Goal: Task Accomplishment & Management: Use online tool/utility

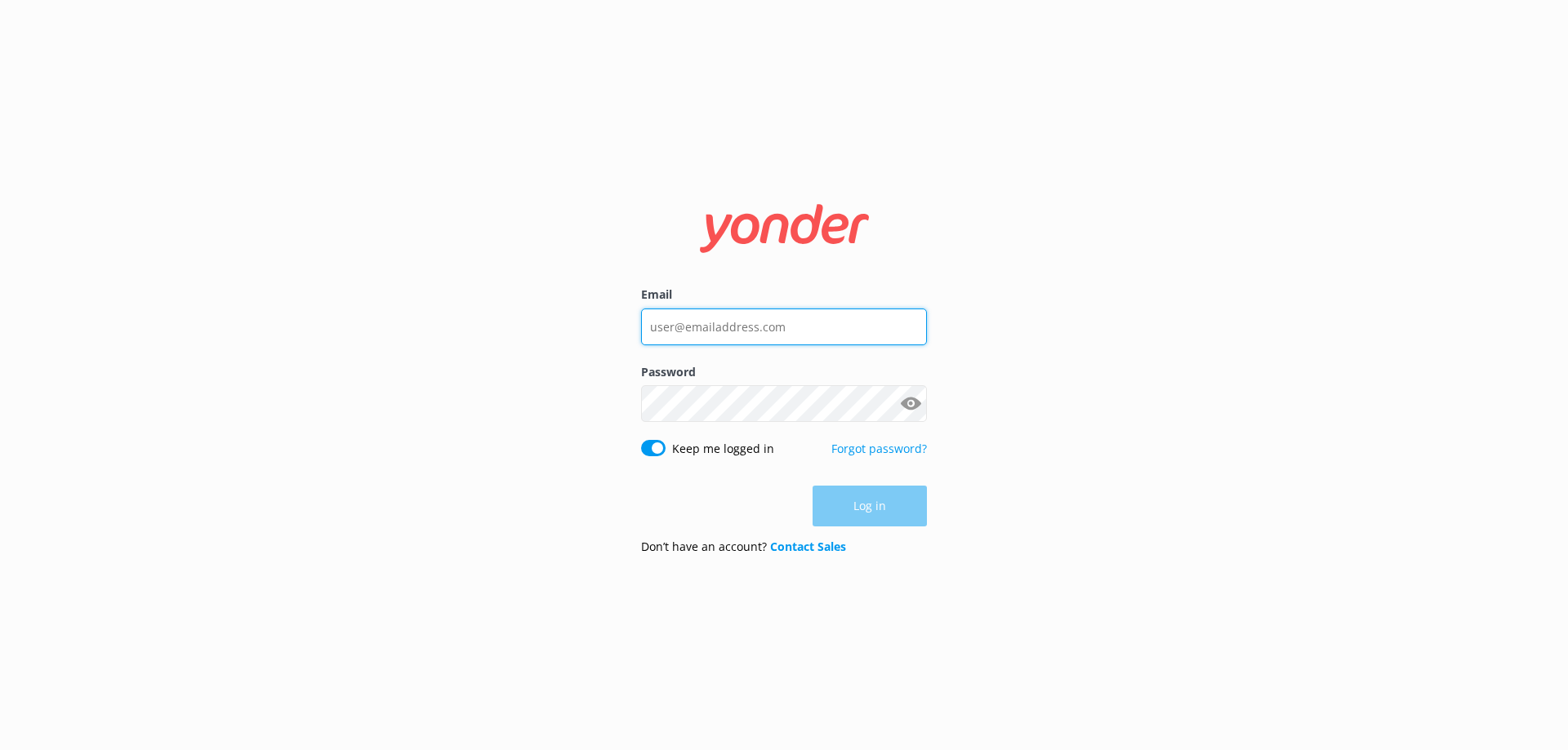
type input "[EMAIL_ADDRESS][DOMAIN_NAME]"
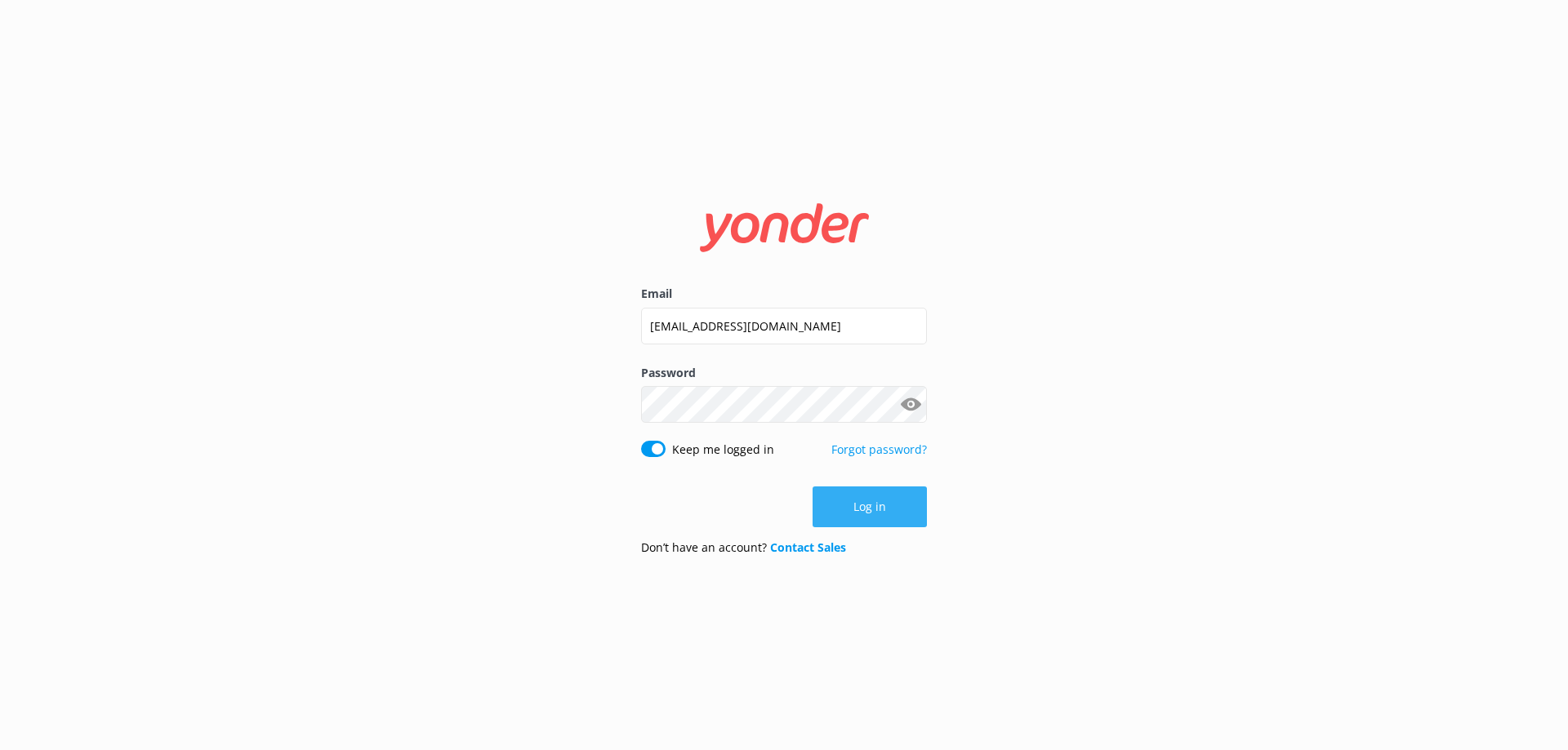
click at [855, 509] on button "Log in" at bounding box center [869, 507] width 114 height 41
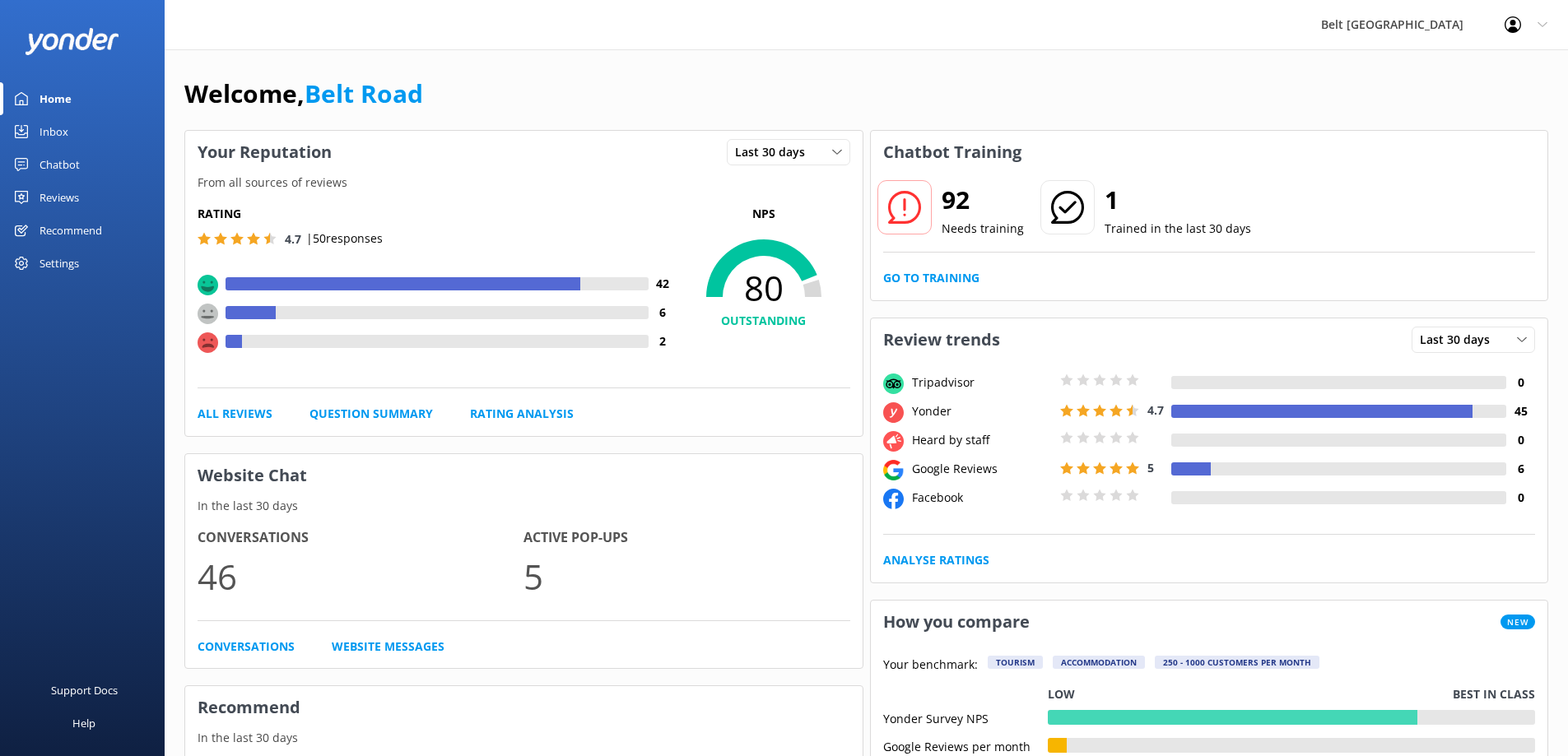
click at [37, 161] on link "Chatbot" at bounding box center [82, 165] width 165 height 33
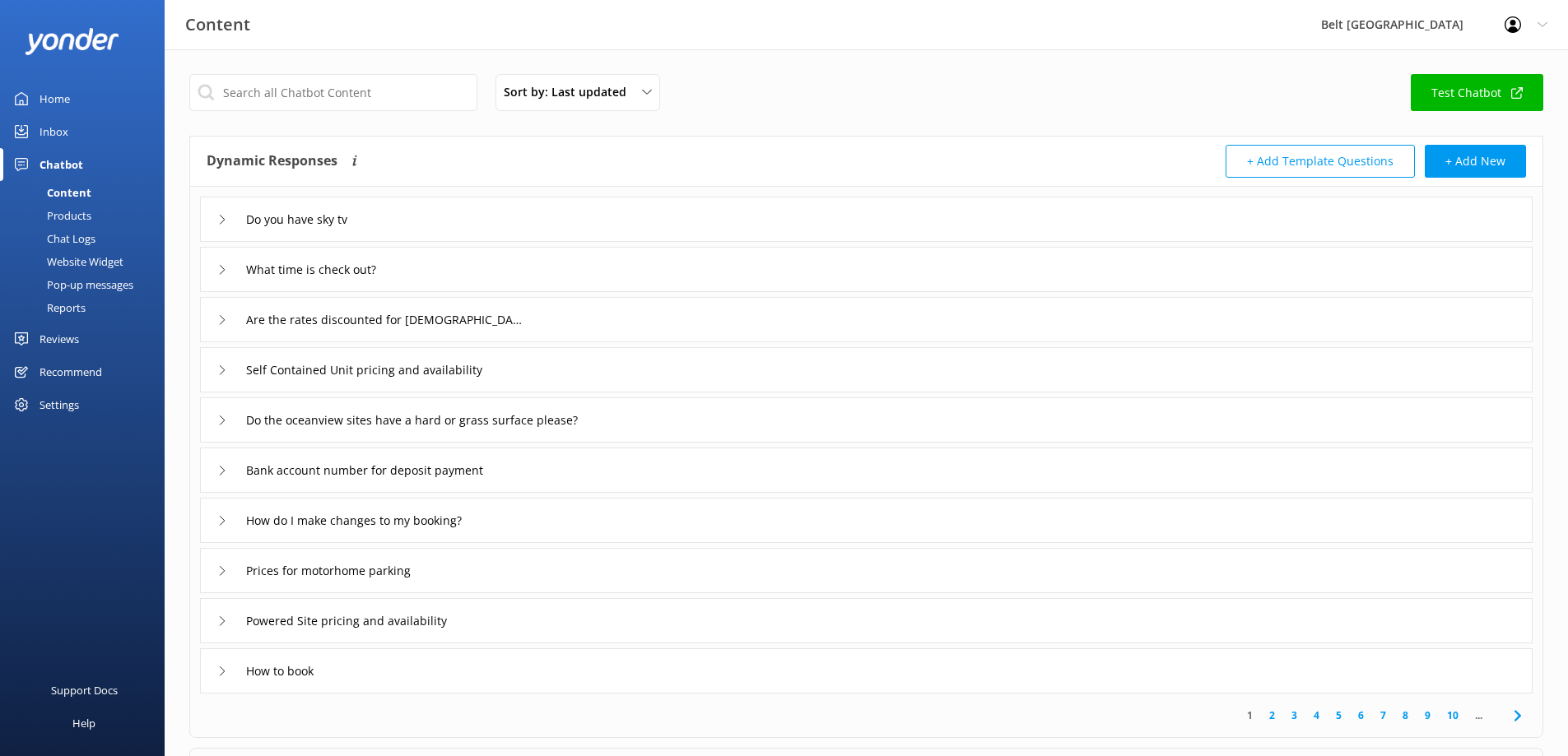
click at [57, 129] on div "Inbox" at bounding box center [54, 132] width 29 height 33
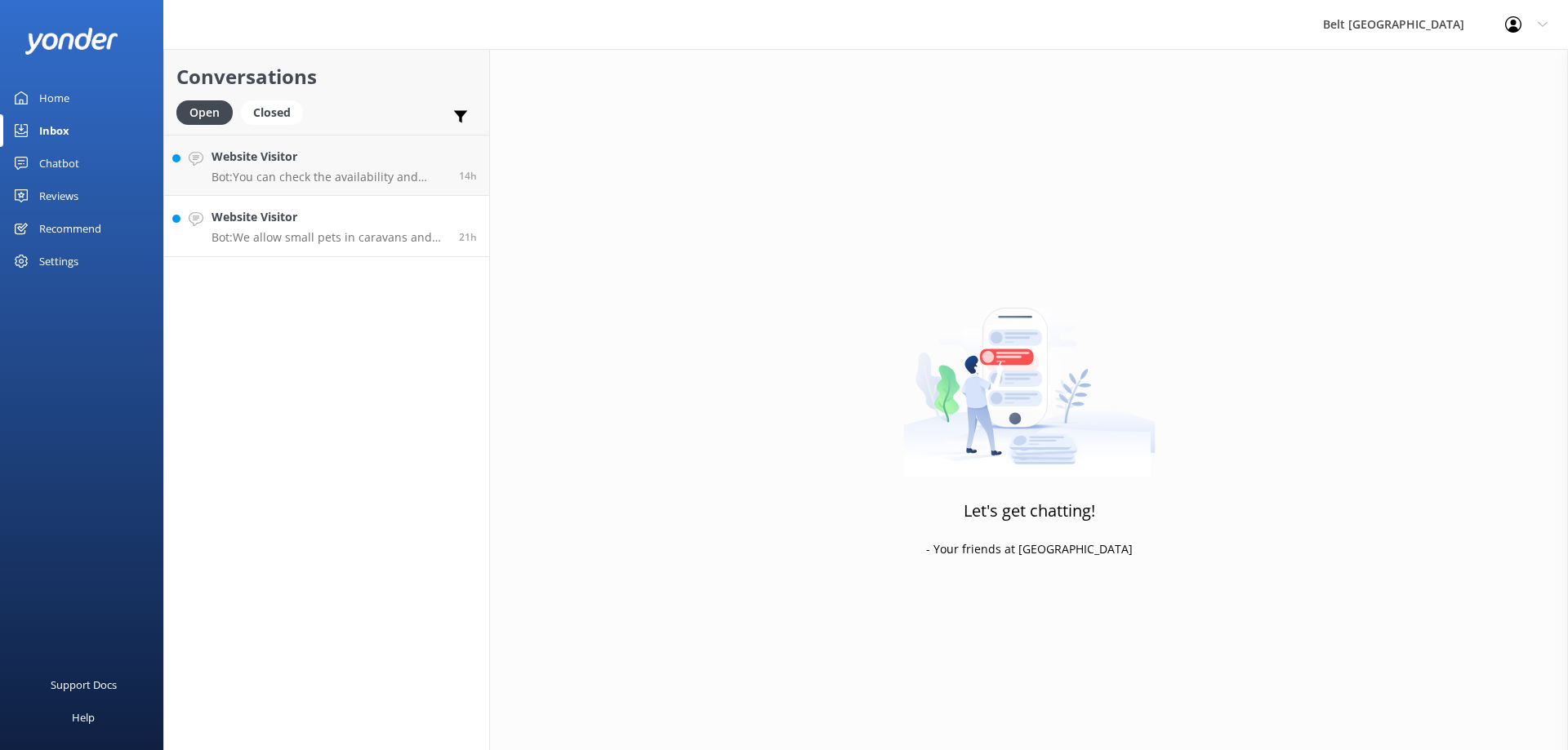
click at [262, 238] on p "Bot: We allow small pets in caravans and camper-vans only, by prior arrangement…" at bounding box center [329, 238] width 236 height 15
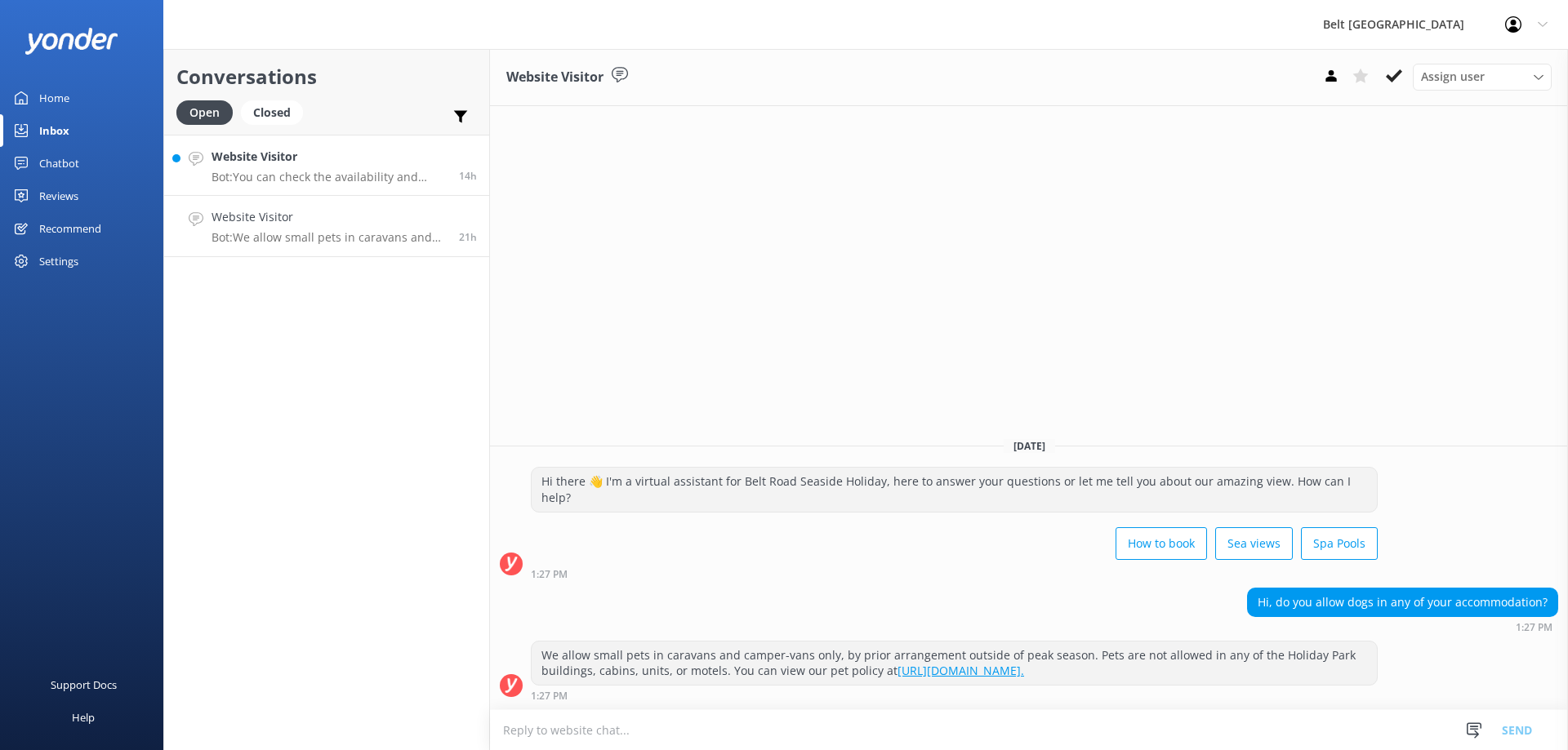
click at [254, 165] on h4 "Website Visitor" at bounding box center [329, 157] width 236 height 18
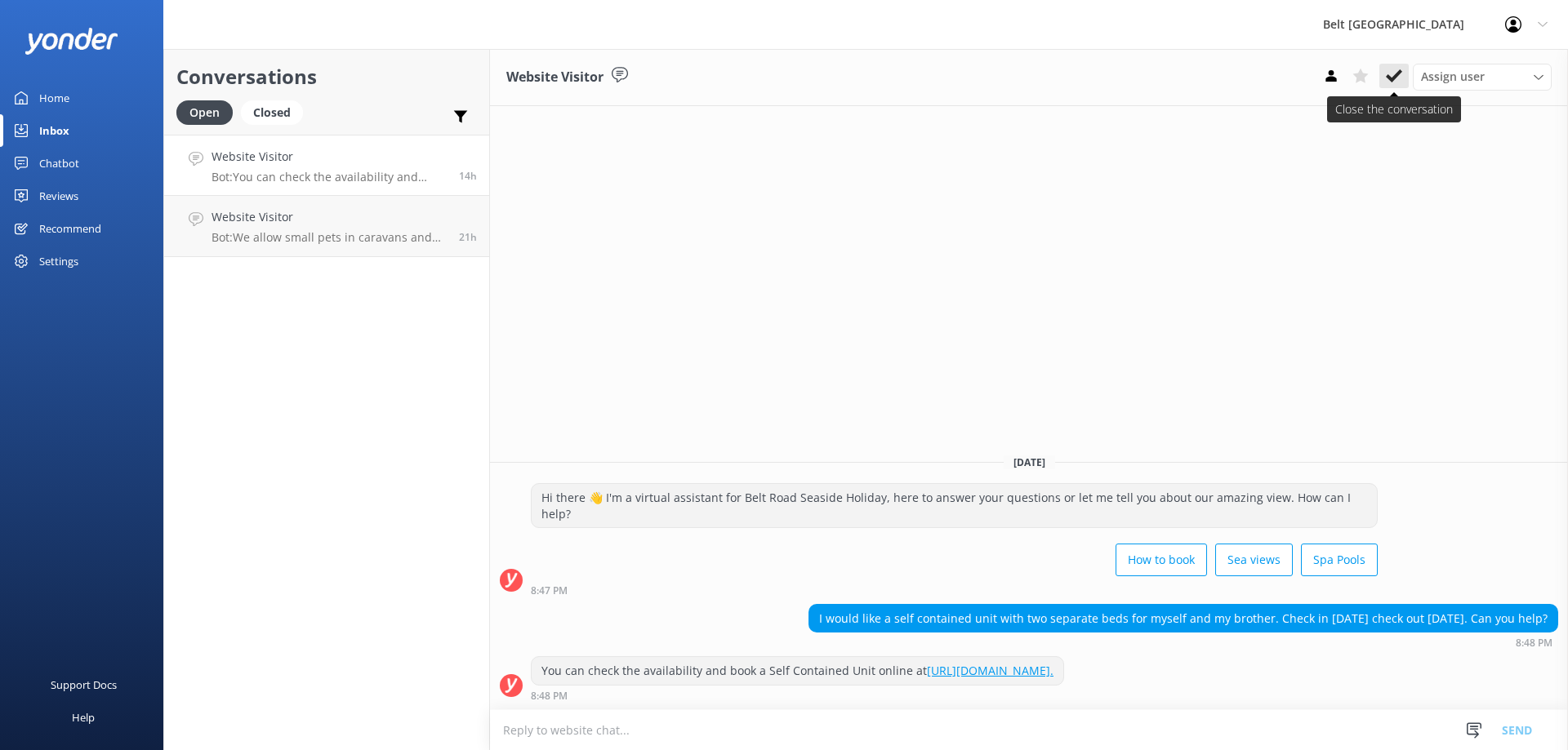
click at [1391, 71] on icon at bounding box center [1394, 76] width 16 height 16
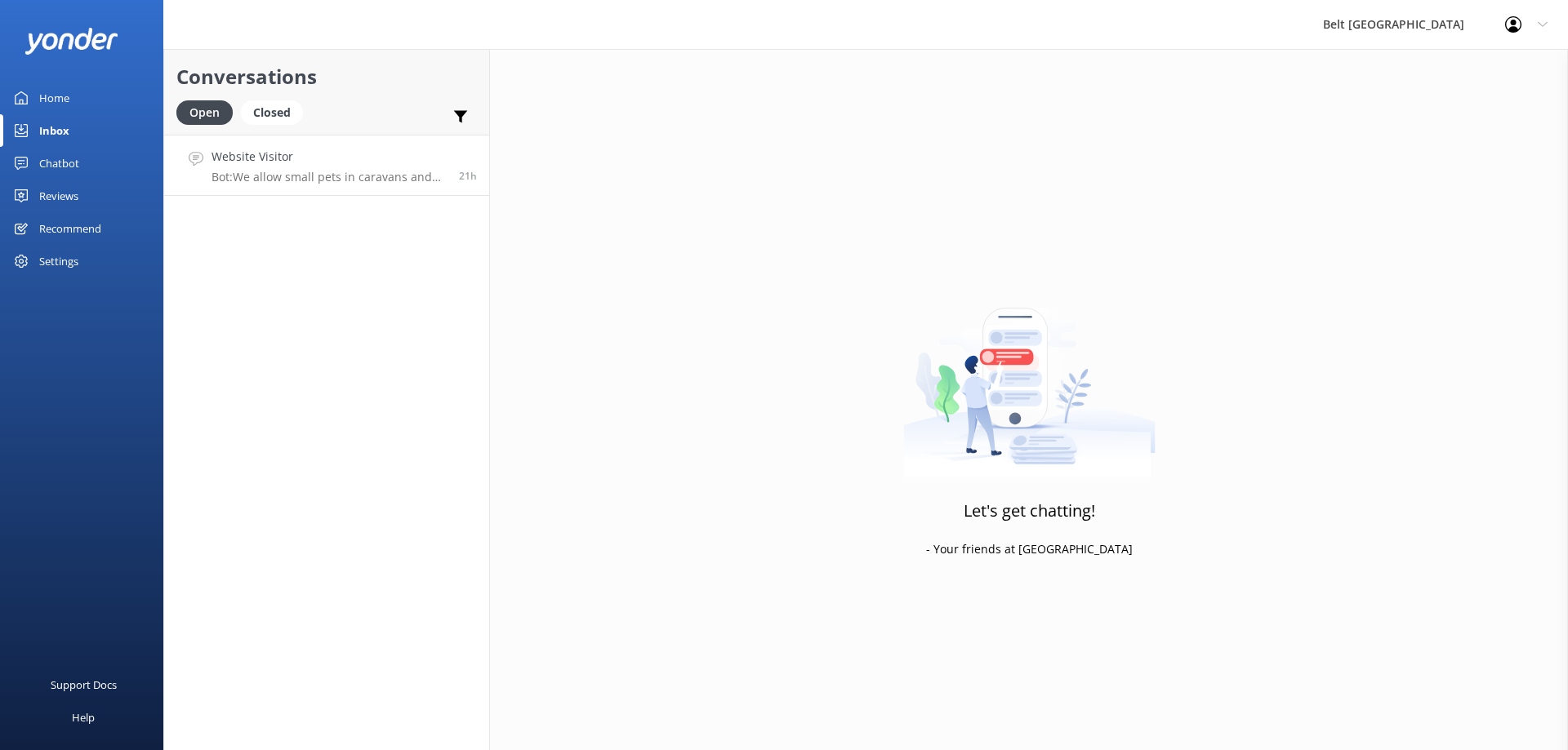
click at [349, 168] on div "Website Visitor Bot: We allow small pets in caravans and camper-vans only, by p…" at bounding box center [329, 165] width 236 height 35
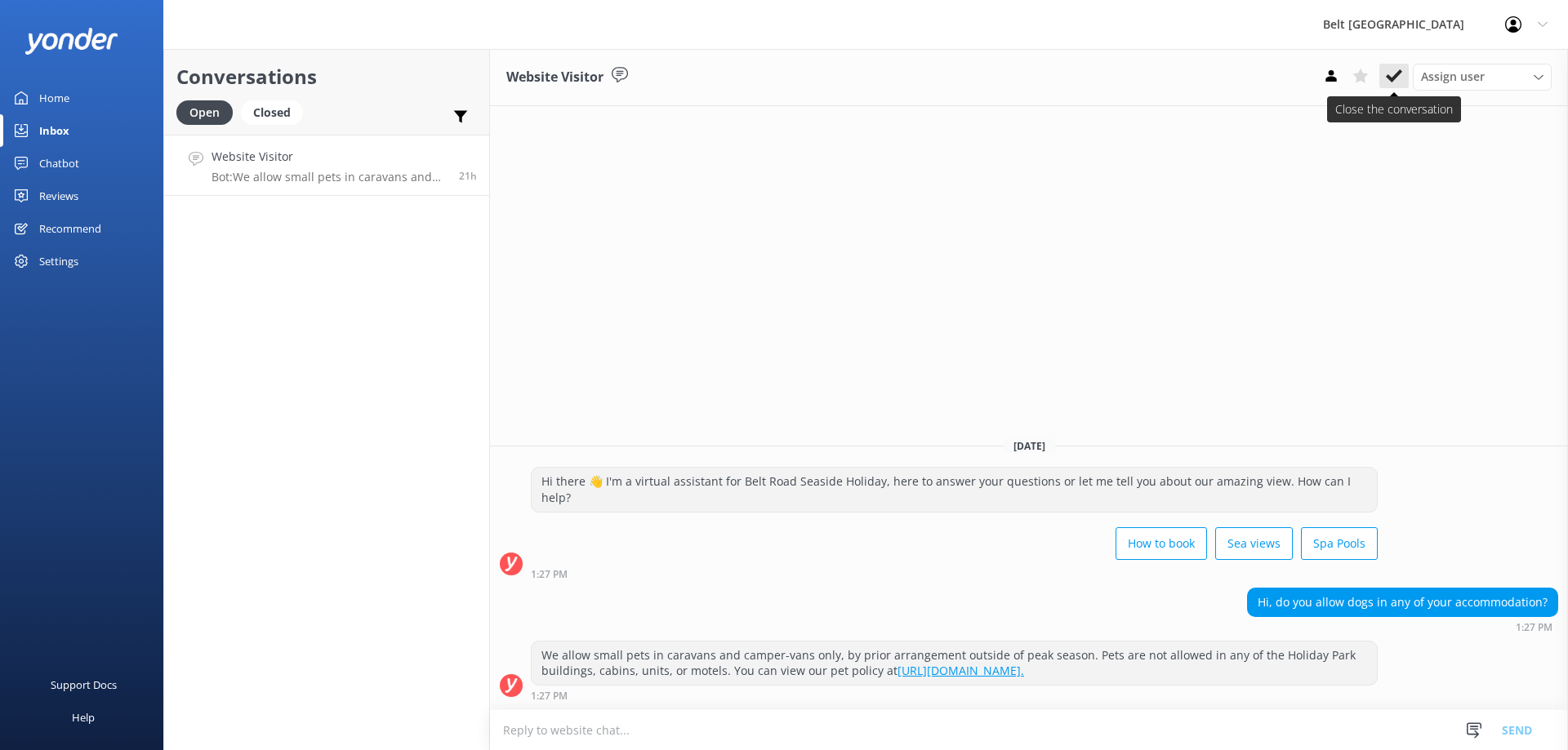
click at [1396, 73] on icon at bounding box center [1394, 76] width 16 height 16
